Goal: Task Accomplishment & Management: Manage account settings

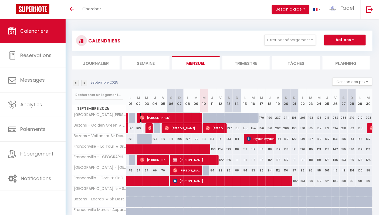
click at [171, 116] on span "[PERSON_NAME]" at bounding box center [170, 117] width 61 height 10
select select "OK"
select select "0"
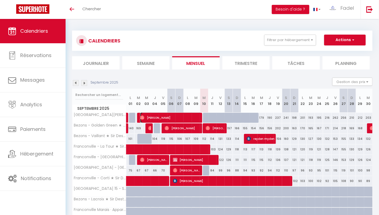
select select "1"
select select
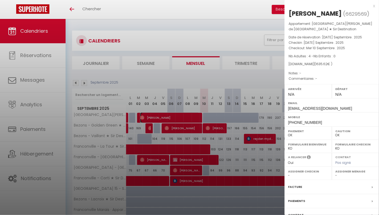
scroll to position [49, 0]
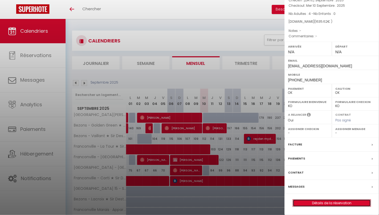
click at [327, 201] on link "Détails de la réservation" at bounding box center [332, 202] width 78 height 7
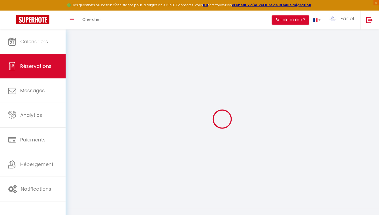
type input "[PERSON_NAME]"
type input "[EMAIL_ADDRESS][DOMAIN_NAME]"
type input "[PHONE_NUMBER]"
select select
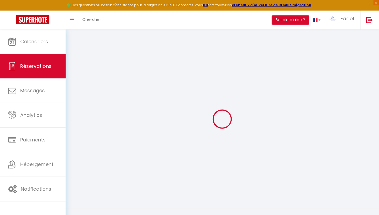
type input "202.86"
select select "43251"
select select "1"
select select
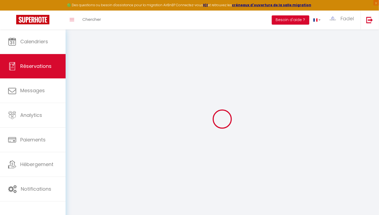
type input "4"
select select "12"
select select
type input "1440"
checkbox input "false"
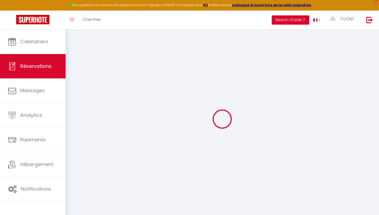
type input "408"
select select "1"
type input "95"
type input "0"
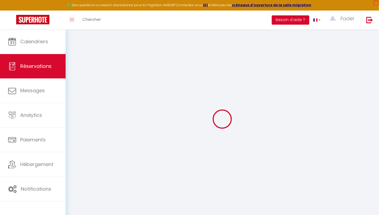
select select
select select "15"
checkbox input "false"
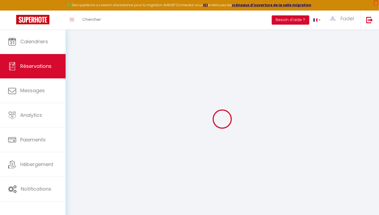
select select
checkbox input "false"
select select
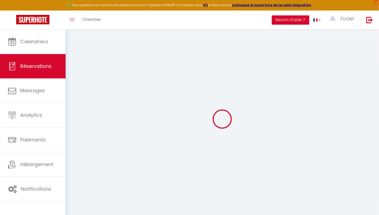
select select
checkbox input "false"
select select
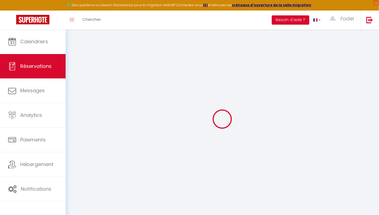
select select
checkbox input "false"
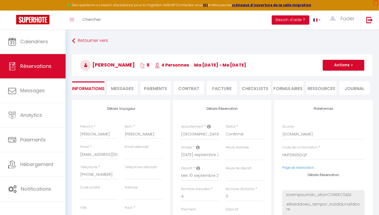
select select
type input "95"
type input "100.62"
select select
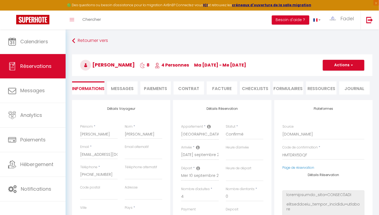
checkbox input "false"
select select
checkbox input "false"
select select
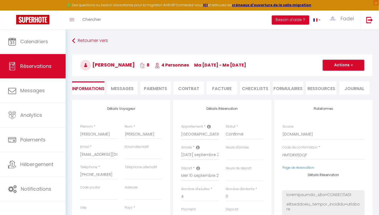
click at [342, 66] on button "Actions" at bounding box center [344, 65] width 42 height 11
click at [337, 83] on link "Dupliquer" at bounding box center [338, 83] width 43 height 7
select select
type input "0"
select select
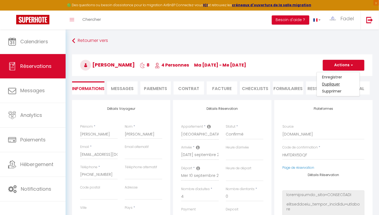
select select
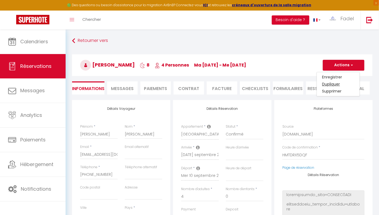
checkbox input "false"
type input "Invalid Dateundefined"
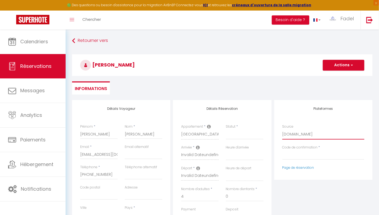
click at [292, 136] on select "Direct [DOMAIN_NAME] [DOMAIN_NAME] Chalet montagne Expedia Gite de [GEOGRAPHIC_…" at bounding box center [324, 134] width 82 height 10
select select "54"
click at [283, 129] on select "Direct [DOMAIN_NAME] [DOMAIN_NAME] Chalet montagne Expedia Gite de [GEOGRAPHIC_…" at bounding box center [324, 134] width 82 height 10
click at [260, 59] on h3 "[PERSON_NAME]" at bounding box center [222, 65] width 301 height 22
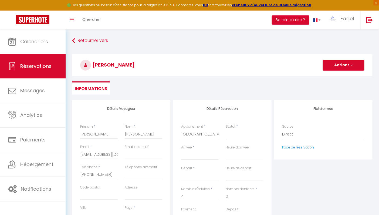
select select
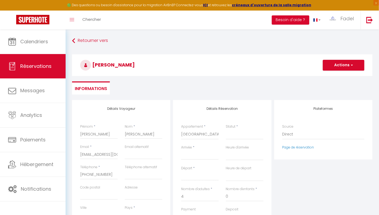
select select
checkbox input "false"
click at [260, 59] on h3 "[PERSON_NAME]" at bounding box center [222, 65] width 301 height 22
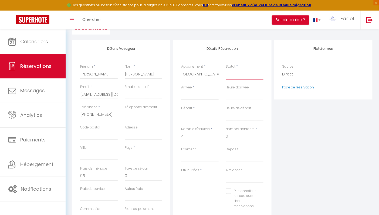
click at [241, 77] on select "Confirmé Non Confirmé [PERSON_NAME] par le voyageur No Show Request" at bounding box center [245, 74] width 38 height 10
select select "1"
click at [226, 69] on select "Confirmé Non Confirmé [PERSON_NAME] par le voyageur No Show Request" at bounding box center [245, 74] width 38 height 10
select select
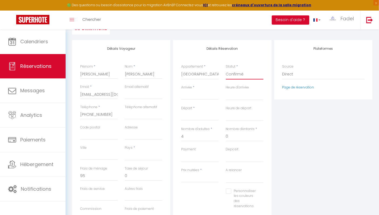
select select
checkbox input "false"
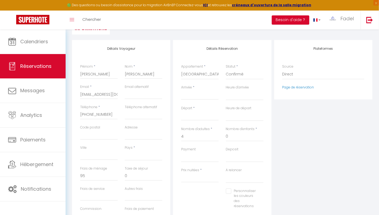
click at [196, 93] on input "Arrivée" at bounding box center [200, 95] width 38 height 7
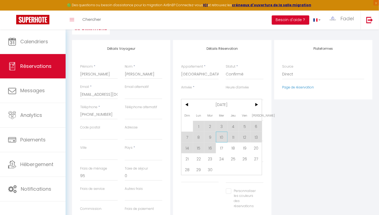
click at [220, 135] on span "10" at bounding box center [222, 137] width 12 height 11
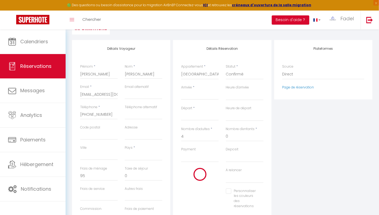
select select
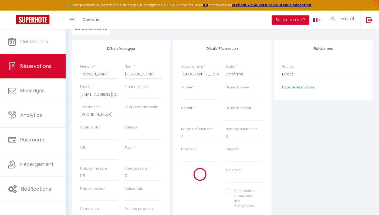
select select
checkbox input "false"
type input "Mer 10 Septembre 2025"
type input "Jeu 11 Septembre 2025"
select select
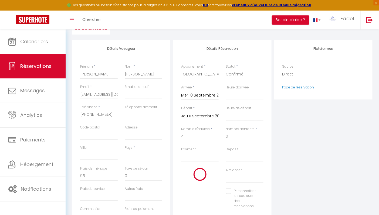
type input "0"
select select
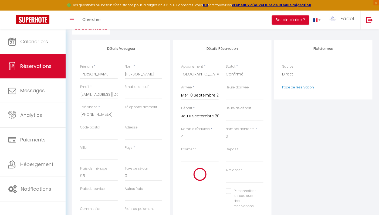
type input "0"
select select
checkbox input "false"
click at [206, 116] on input "Jeu 11 Septembre 2025" at bounding box center [200, 116] width 38 height 7
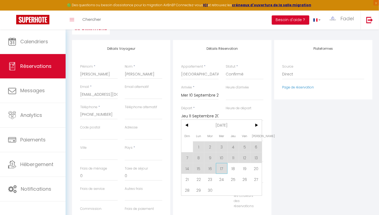
click at [223, 168] on span "17" at bounding box center [222, 168] width 12 height 11
select select
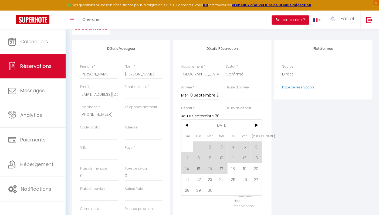
select select
checkbox input "false"
type input "Mer 17 Septembre 2025"
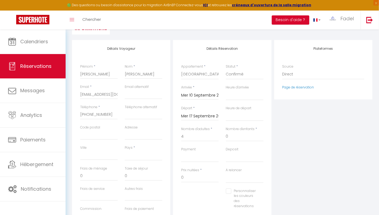
select select
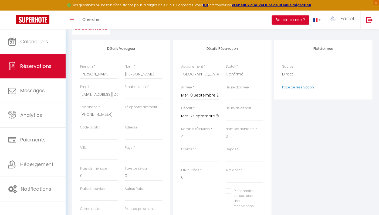
select select
checkbox input "false"
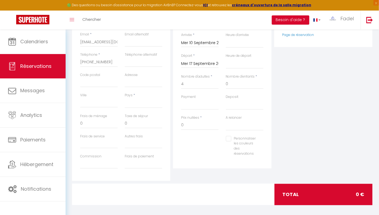
scroll to position [116, 0]
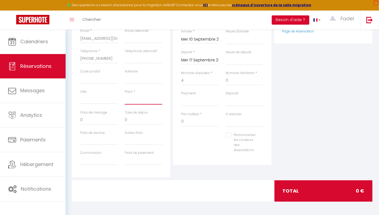
click at [139, 98] on select "[GEOGRAPHIC_DATA] [GEOGRAPHIC_DATA] [GEOGRAPHIC_DATA] [GEOGRAPHIC_DATA] [GEOGRA…" at bounding box center [144, 99] width 38 height 10
select select "FK"
select select
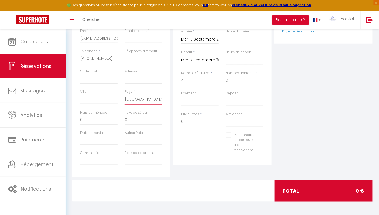
select select
checkbox input "false"
select select "FR"
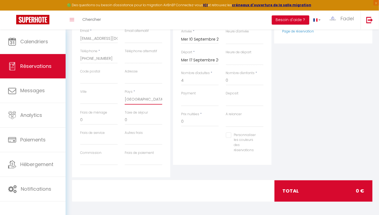
select select
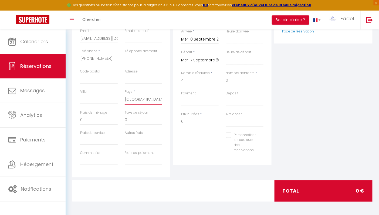
checkbox input "false"
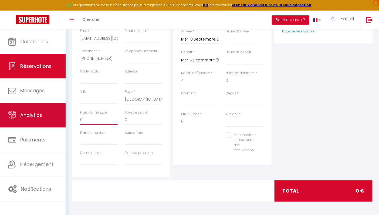
drag, startPoint x: 95, startPoint y: 117, endPoint x: 55, endPoint y: 114, distance: 39.8
click at [55, 114] on div "🟢 Des questions ou besoin d'assistance pour la migration AirBnB? Connectez-vous…" at bounding box center [189, 64] width 379 height 301
type input "1"
select select
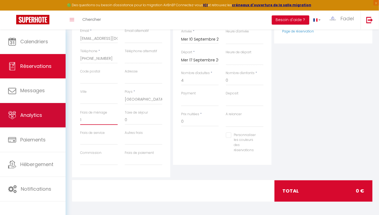
select select
checkbox input "false"
type input "10"
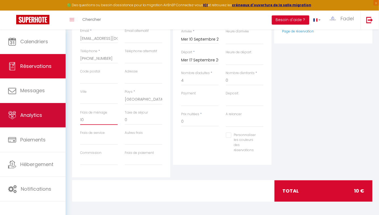
select select
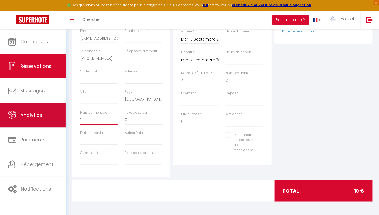
checkbox input "false"
type input "100"
select select
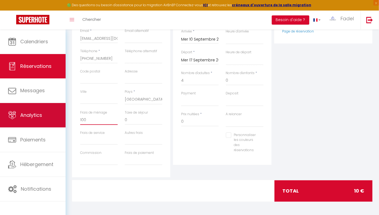
select select
checkbox input "false"
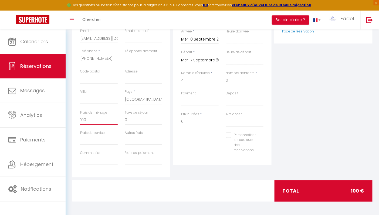
type input "100"
drag, startPoint x: 194, startPoint y: 120, endPoint x: 164, endPoint y: 125, distance: 30.1
click at [164, 125] on div "Détails Voyageur Prénom * [PERSON_NAME] * [PERSON_NAME] Email * [EMAIL_ADDRESS]…" at bounding box center [222, 80] width 303 height 193
type input "500"
type input "0"
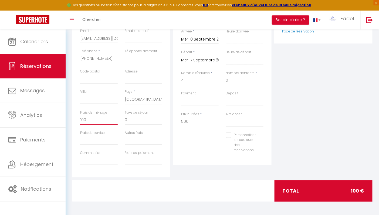
select select
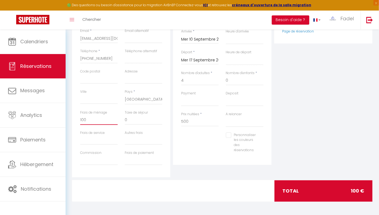
checkbox input "false"
click at [97, 116] on input "0" at bounding box center [99, 120] width 38 height 10
type input "1"
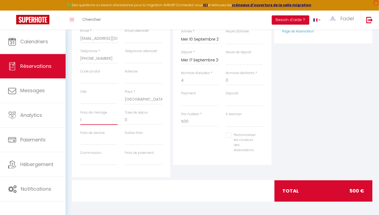
select select
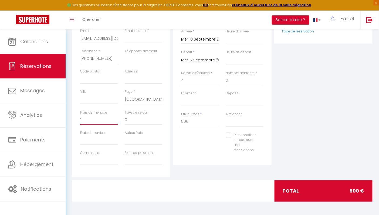
checkbox input "false"
type input "10"
select select
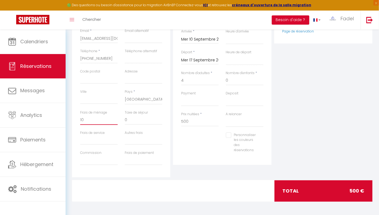
select select
checkbox input "false"
type input "100"
select select
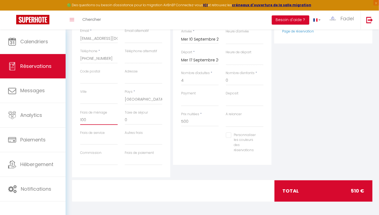
select select
checkbox input "false"
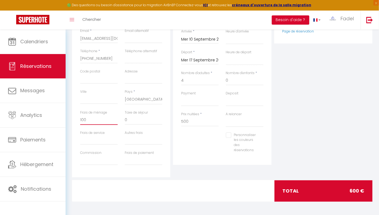
type input "100"
click at [205, 174] on div "Détails Réservation Appartement * [GEOGRAPHIC_DATA][PERSON_NAME][GEOGRAPHIC_DAT…" at bounding box center [222, 80] width 101 height 193
click at [188, 119] on input "500" at bounding box center [200, 122] width 38 height 10
type input "400"
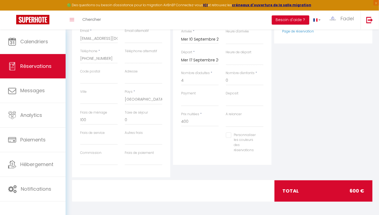
type input "0"
select select
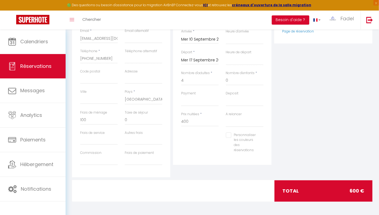
select select
checkbox input "false"
click at [199, 141] on div "Personnaliser les couleurs des réservations #D7092E" at bounding box center [222, 145] width 89 height 26
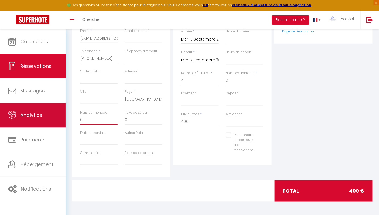
drag, startPoint x: 88, startPoint y: 119, endPoint x: 63, endPoint y: 117, distance: 25.2
click at [63, 117] on div "🟢 Des questions ou besoin d'assistance pour la migration AirBnB? Connectez-vous…" at bounding box center [189, 64] width 379 height 301
type input "1"
select select
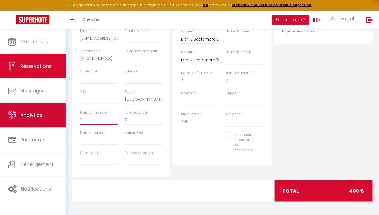
select select
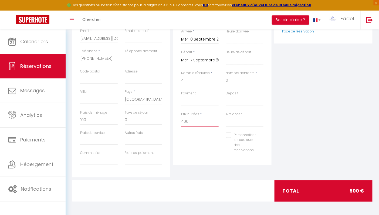
click at [184, 122] on input "400" at bounding box center [200, 122] width 38 height 10
click at [195, 140] on div "Personnaliser les couleurs des réservations #D7092E" at bounding box center [222, 145] width 89 height 26
drag, startPoint x: 132, startPoint y: 117, endPoint x: 105, endPoint y: 118, distance: 27.3
click at [105, 118] on div "Frais de ménage 0 Taxe de séjour 0" at bounding box center [121, 120] width 89 height 20
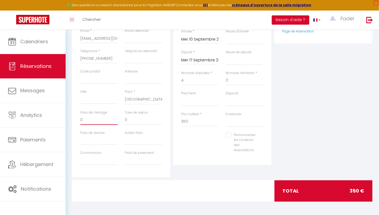
click at [105, 118] on input "0" at bounding box center [99, 120] width 38 height 10
drag, startPoint x: 130, startPoint y: 117, endPoint x: 191, endPoint y: 121, distance: 60.9
click at [191, 121] on div "Détails Voyageur Prénom * [PERSON_NAME] * [PERSON_NAME] Email * [EMAIL_ADDRESS]…" at bounding box center [222, 80] width 303 height 193
click at [185, 122] on input "350" at bounding box center [200, 122] width 38 height 10
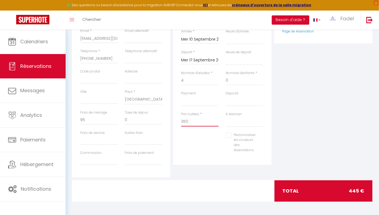
click at [185, 122] on input "350" at bounding box center [200, 122] width 38 height 10
drag, startPoint x: 134, startPoint y: 122, endPoint x: 119, endPoint y: 122, distance: 14.9
click at [119, 122] on div "Frais de ménage 0 Taxe de séjour 0" at bounding box center [121, 120] width 89 height 20
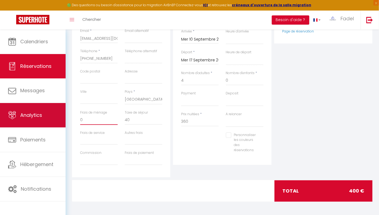
drag, startPoint x: 92, startPoint y: 119, endPoint x: 59, endPoint y: 118, distance: 33.8
click at [59, 118] on div "🟢 Des questions ou besoin d'assistance pour la migration AirBnB? Connectez-vous…" at bounding box center [189, 64] width 379 height 301
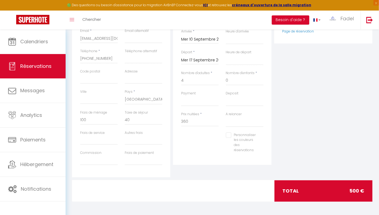
click at [300, 140] on div "Plateformes Source Direct [DOMAIN_NAME] [DOMAIN_NAME] Chalet montagne Expedia G…" at bounding box center [323, 80] width 101 height 193
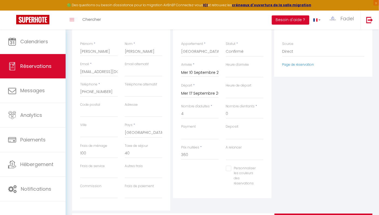
scroll to position [87, 0]
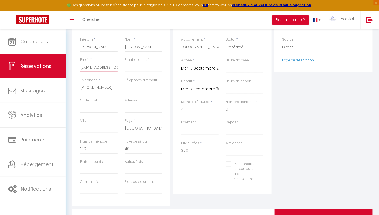
click at [102, 68] on input "[EMAIL_ADDRESS][DOMAIN_NAME]" at bounding box center [99, 67] width 38 height 10
click at [362, 109] on div "Plateformes Source Direct [DOMAIN_NAME] [DOMAIN_NAME] Chalet montagne Expedia G…" at bounding box center [323, 109] width 101 height 193
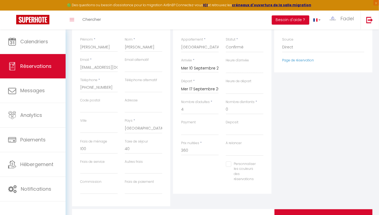
scroll to position [116, 0]
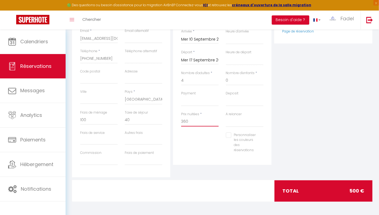
drag, startPoint x: 184, startPoint y: 122, endPoint x: 231, endPoint y: 122, distance: 47.5
click at [231, 122] on div "Prix nuitées * 360 A relancer Oui Non" at bounding box center [222, 122] width 89 height 21
click at [216, 157] on div "Personnaliser les couleurs des réservations #D7092E" at bounding box center [222, 145] width 89 height 26
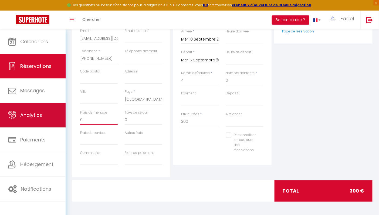
drag, startPoint x: 89, startPoint y: 119, endPoint x: 62, endPoint y: 120, distance: 26.5
click at [62, 120] on div "🟢 Des questions ou besoin d'assistance pour la migration AirBnB? Connectez-vous…" at bounding box center [189, 64] width 379 height 301
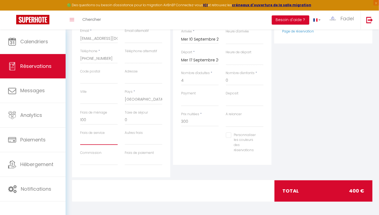
click at [91, 136] on input "Frais de service" at bounding box center [99, 140] width 38 height 10
click at [199, 174] on div "Détails Réservation Appartement * [GEOGRAPHIC_DATA][PERSON_NAME][GEOGRAPHIC_DAT…" at bounding box center [222, 80] width 101 height 193
drag, startPoint x: 139, startPoint y: 119, endPoint x: 118, endPoint y: 121, distance: 20.7
click at [118, 121] on div "Frais de ménage 100 Taxe de séjour 0" at bounding box center [121, 120] width 89 height 20
click at [210, 174] on div "Détails Réservation Appartement * [GEOGRAPHIC_DATA][PERSON_NAME][GEOGRAPHIC_DAT…" at bounding box center [222, 80] width 101 height 193
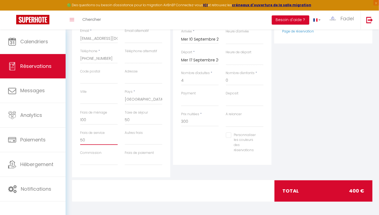
drag, startPoint x: 87, startPoint y: 141, endPoint x: 70, endPoint y: 134, distance: 18.1
click at [70, 134] on div "Détails Voyageur Prénom * [PERSON_NAME] * [PERSON_NAME] Email * [EMAIL_ADDRESS]…" at bounding box center [223, 96] width 308 height 224
click at [136, 161] on input "Frais de paiement" at bounding box center [144, 160] width 38 height 10
click at [147, 183] on div at bounding box center [120, 190] width 103 height 21
drag, startPoint x: 135, startPoint y: 161, endPoint x: 110, endPoint y: 156, distance: 26.1
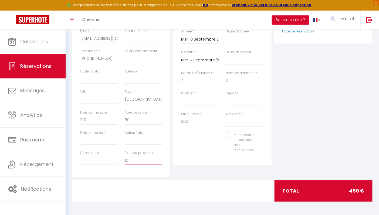
click at [110, 156] on div "Commission Frais de paiement 10" at bounding box center [121, 160] width 89 height 20
click at [89, 163] on input "Commission" at bounding box center [99, 160] width 38 height 10
click at [187, 178] on div "Détails Voyageur Prénom * [PERSON_NAME] * [PERSON_NAME] Email * [EMAIL_ADDRESS]…" at bounding box center [222, 82] width 301 height 196
drag, startPoint x: 184, startPoint y: 117, endPoint x: 220, endPoint y: 123, distance: 36.4
click at [220, 123] on div "Prix nuitées * 300" at bounding box center [200, 122] width 45 height 21
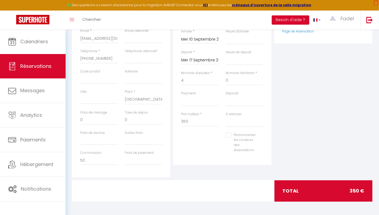
click at [213, 163] on div "Détails Réservation Appartement * [GEOGRAPHIC_DATA][PERSON_NAME][GEOGRAPHIC_DAT…" at bounding box center [222, 74] width 98 height 181
click at [95, 117] on input "0" at bounding box center [99, 120] width 38 height 10
click at [87, 159] on input "50" at bounding box center [99, 160] width 38 height 10
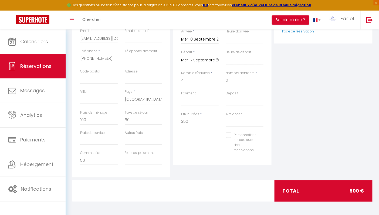
click at [206, 201] on div at bounding box center [222, 190] width 103 height 21
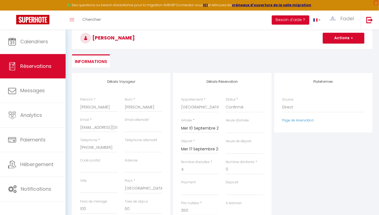
scroll to position [24, 0]
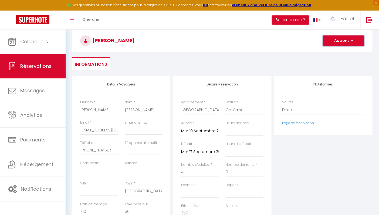
click at [340, 42] on button "Actions" at bounding box center [344, 40] width 42 height 11
click at [285, 51] on div "[PERSON_NAME] Actions Enregistrer Actions Enregistrer [PERSON_NAME] et éditer E…" at bounding box center [223, 39] width 308 height 29
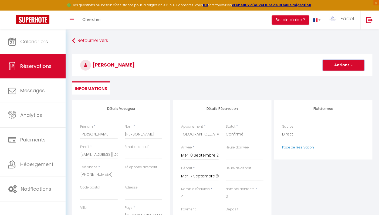
click at [349, 64] on button "Actions" at bounding box center [344, 65] width 42 height 11
click at [336, 79] on link "Enregistrer" at bounding box center [338, 76] width 43 height 7
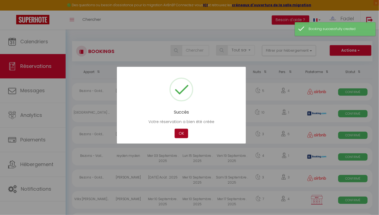
click at [183, 137] on button "OK" at bounding box center [182, 133] width 14 height 9
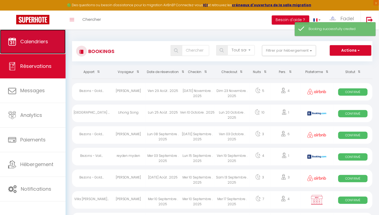
click at [45, 42] on span "Calendriers" at bounding box center [34, 41] width 28 height 7
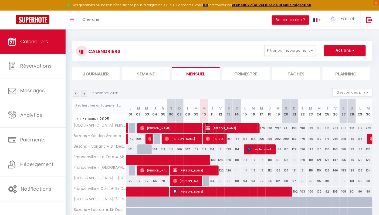
click at [235, 126] on span "[PERSON_NAME]" at bounding box center [231, 128] width 51 height 10
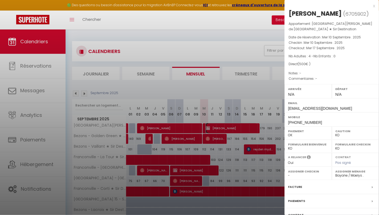
scroll to position [49, 0]
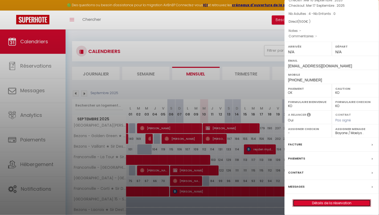
click at [328, 206] on link "Détails de la réservation" at bounding box center [332, 202] width 78 height 7
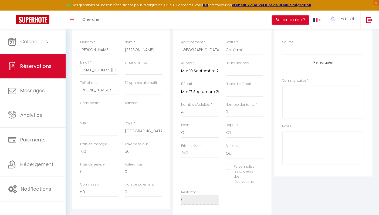
scroll to position [197, 0]
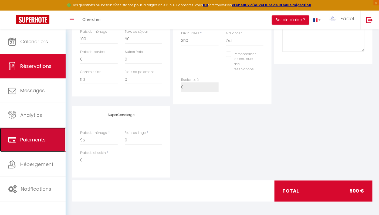
click at [43, 141] on span "Paiements" at bounding box center [32, 139] width 25 height 7
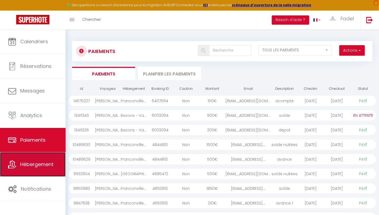
click at [41, 156] on link "Hébergement" at bounding box center [33, 164] width 66 height 24
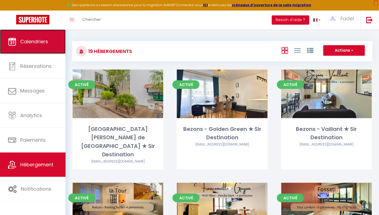
click at [48, 45] on link "Calendriers" at bounding box center [33, 41] width 66 height 24
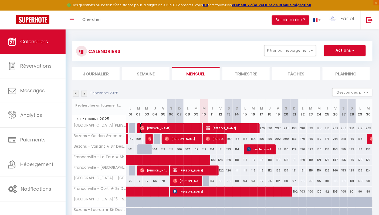
click at [166, 128] on span "[PERSON_NAME]" at bounding box center [169, 128] width 59 height 10
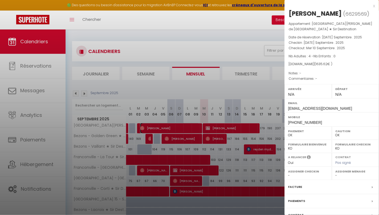
scroll to position [49, 0]
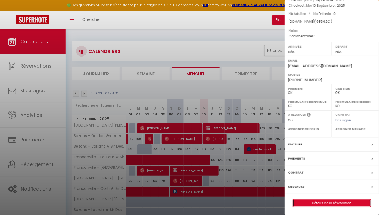
click at [332, 201] on link "Détails de la réservation" at bounding box center [332, 202] width 78 height 7
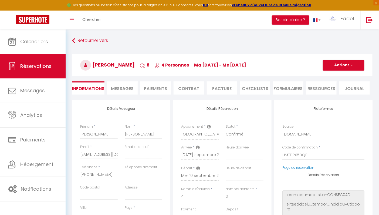
click at [164, 86] on li "Paiements" at bounding box center [155, 87] width 31 height 13
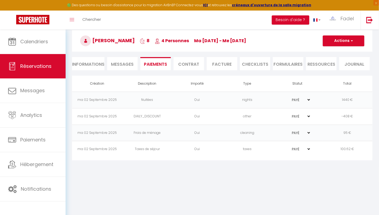
scroll to position [24, 0]
click at [85, 62] on li "Informations" at bounding box center [88, 63] width 32 height 13
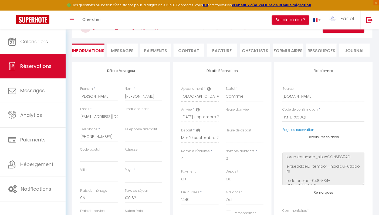
scroll to position [33, 0]
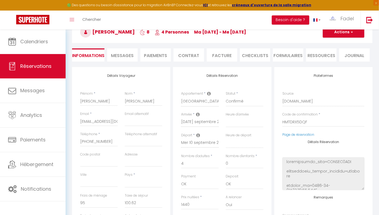
click at [152, 56] on li "Paiements" at bounding box center [155, 54] width 31 height 13
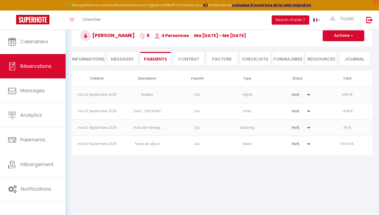
scroll to position [29, 0]
click at [301, 109] on select "PAYÉ EN ATTENTE" at bounding box center [297, 111] width 27 height 5
click at [307, 174] on body "🟢 Des questions ou besoin d'assistance pour la migration AirBnB? Connectez-vous…" at bounding box center [189, 107] width 379 height 215
click at [90, 60] on li "Informations" at bounding box center [88, 58] width 32 height 13
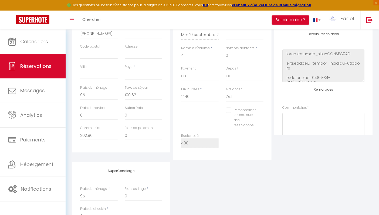
scroll to position [197, 0]
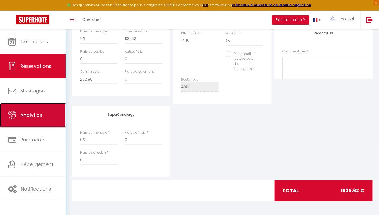
click at [41, 112] on span "Analytics" at bounding box center [31, 115] width 22 height 7
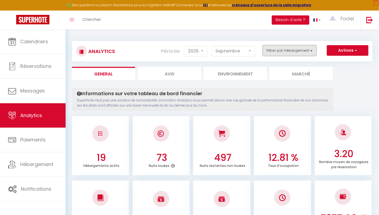
click at [281, 52] on button "Filtrer par hébergement" at bounding box center [290, 50] width 54 height 11
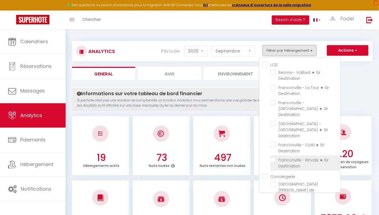
scroll to position [50, 0]
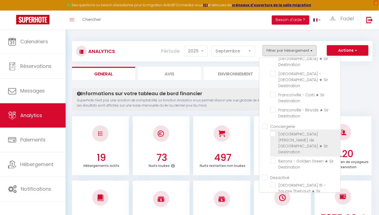
click at [274, 131] on Destination "checkbox" at bounding box center [305, 133] width 70 height 5
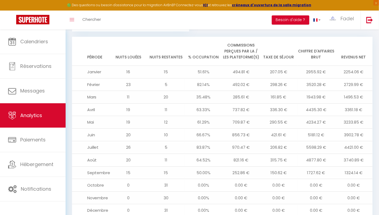
scroll to position [564, 0]
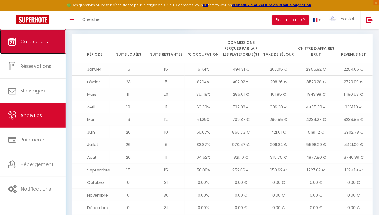
click at [43, 38] on span "Calendriers" at bounding box center [34, 41] width 28 height 7
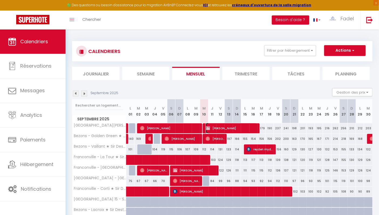
click at [225, 128] on span "[PERSON_NAME]" at bounding box center [231, 128] width 51 height 10
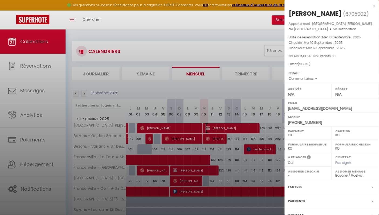
scroll to position [49, 0]
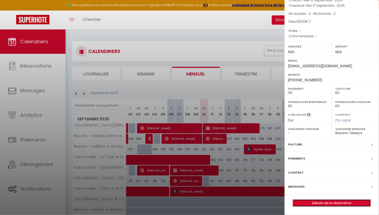
click at [330, 204] on link "Détails de la réservation" at bounding box center [332, 202] width 78 height 7
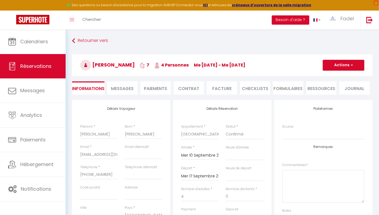
click at [158, 84] on li "Paiements" at bounding box center [155, 87] width 31 height 13
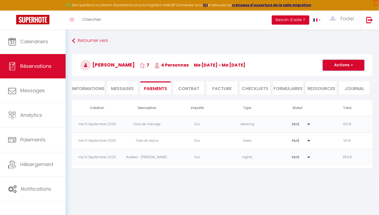
click at [349, 65] on button "Actions" at bounding box center [344, 65] width 42 height 11
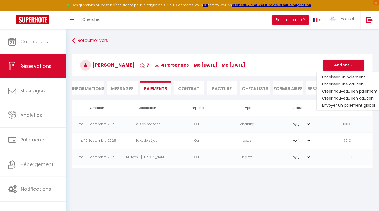
click at [94, 86] on li "Informations" at bounding box center [88, 87] width 32 height 13
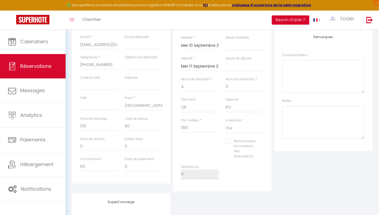
scroll to position [154, 0]
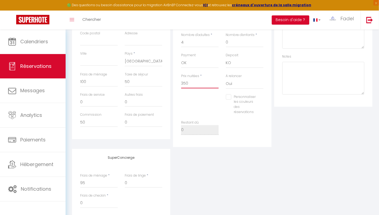
click at [196, 84] on input "350" at bounding box center [200, 84] width 38 height 10
click at [261, 145] on div "Détails Réservation Appartement * [GEOGRAPHIC_DATA][PERSON_NAME][GEOGRAPHIC_DAT…" at bounding box center [222, 46] width 98 height 201
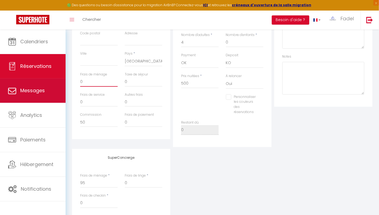
drag, startPoint x: 93, startPoint y: 80, endPoint x: 51, endPoint y: 80, distance: 42.4
click at [51, 80] on div "🟢 Des questions ou besoin d'assistance pour la migration AirBnB? Connectez-vous…" at bounding box center [189, 66] width 379 height 382
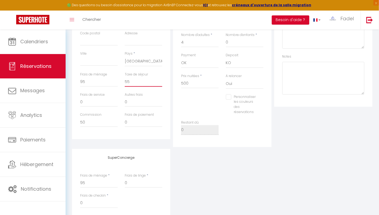
drag, startPoint x: 130, startPoint y: 83, endPoint x: 117, endPoint y: 83, distance: 13.2
click at [117, 83] on div "Frais de ménage 95 Taxe de séjour 55" at bounding box center [121, 82] width 89 height 20
click at [95, 82] on input "95" at bounding box center [99, 82] width 38 height 10
click at [133, 82] on input "55" at bounding box center [144, 82] width 38 height 10
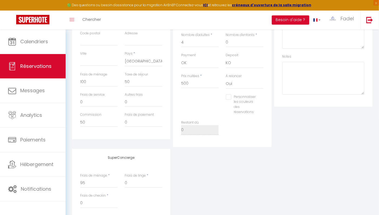
click at [219, 167] on div "SuperConcierge Frais de ménage * 95 Frais [PERSON_NAME] * 0 Frais de checkin * 0" at bounding box center [222, 184] width 303 height 71
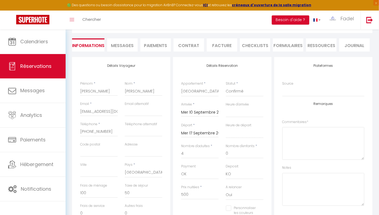
scroll to position [34, 0]
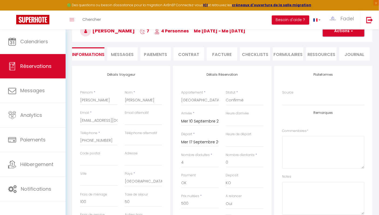
click at [342, 35] on button "Actions" at bounding box center [344, 31] width 42 height 11
click at [332, 42] on link "Enregistrer" at bounding box center [338, 42] width 43 height 7
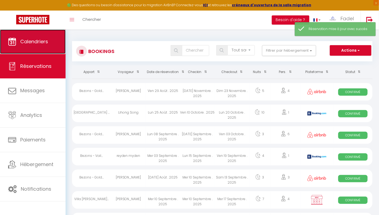
click at [41, 38] on span "Calendriers" at bounding box center [34, 41] width 28 height 7
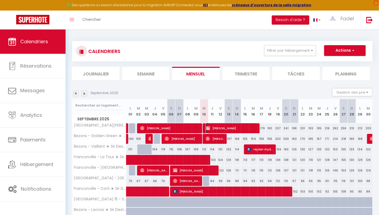
click at [224, 128] on span "[PERSON_NAME]" at bounding box center [231, 128] width 51 height 10
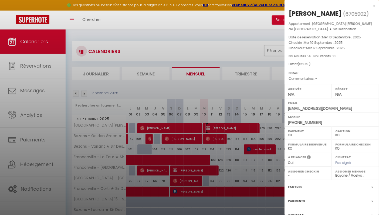
scroll to position [49, 0]
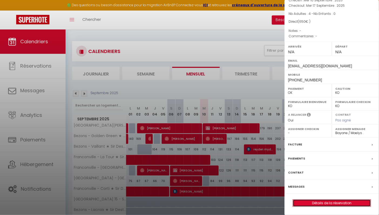
click at [327, 201] on link "Détails de la réservation" at bounding box center [332, 202] width 78 height 7
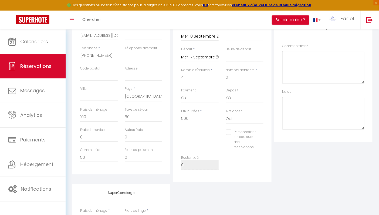
scroll to position [197, 0]
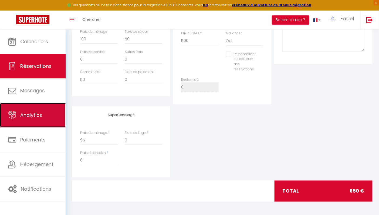
click at [45, 115] on link "Analytics" at bounding box center [33, 115] width 66 height 24
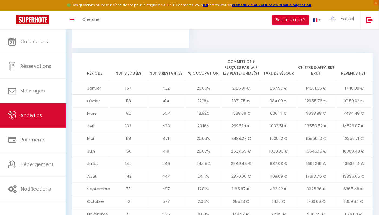
scroll to position [602, 0]
